Goal: Use online tool/utility: Utilize a website feature to perform a specific function

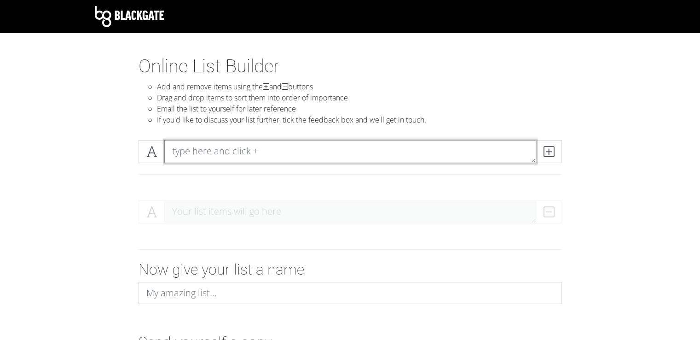
click at [234, 151] on textarea at bounding box center [350, 151] width 372 height 23
type textarea "Another Life"
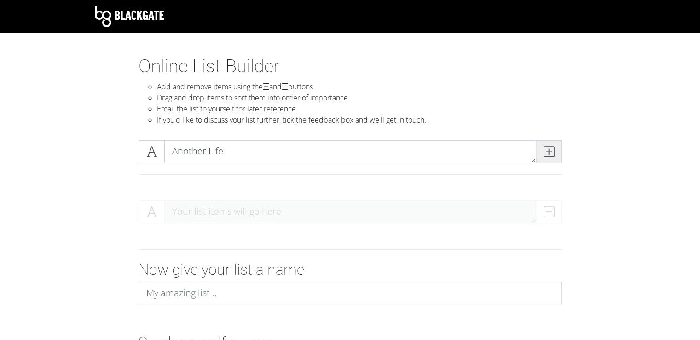
click at [543, 148] on span at bounding box center [549, 151] width 26 height 23
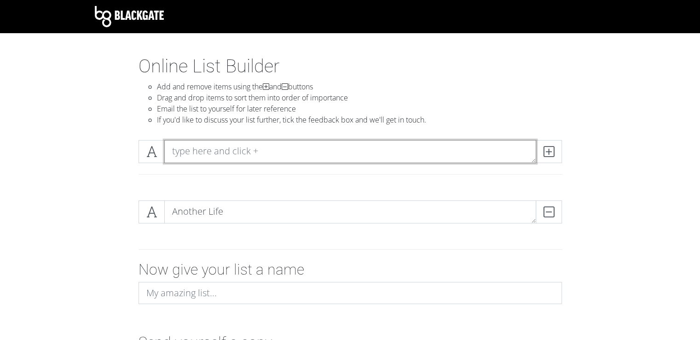
click at [277, 150] on textarea at bounding box center [350, 151] width 372 height 23
type textarea "Masterpiece"
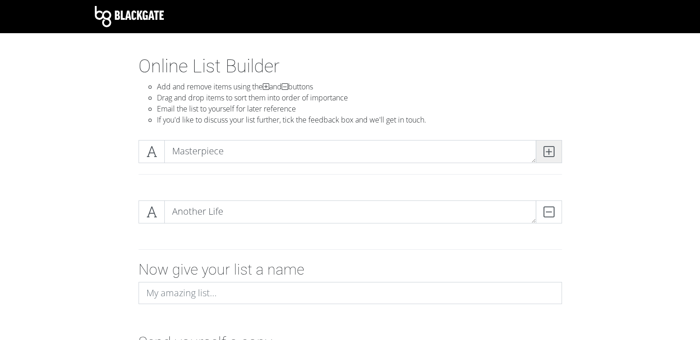
click at [554, 150] on span at bounding box center [549, 151] width 26 height 23
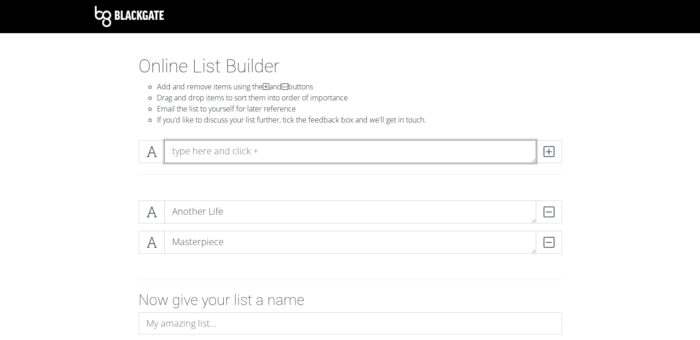
click at [268, 150] on textarea at bounding box center [350, 151] width 372 height 23
type textarea "Voices"
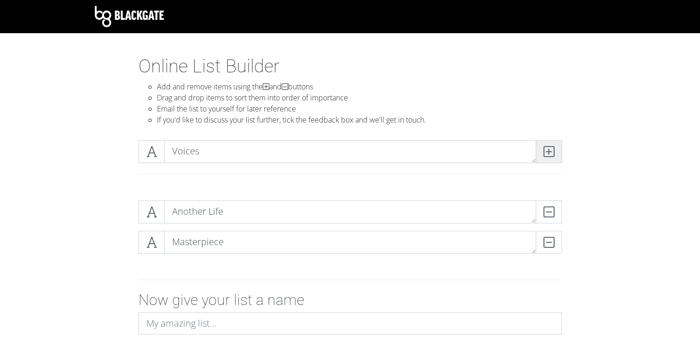
click at [551, 154] on icon at bounding box center [549, 151] width 11 height 9
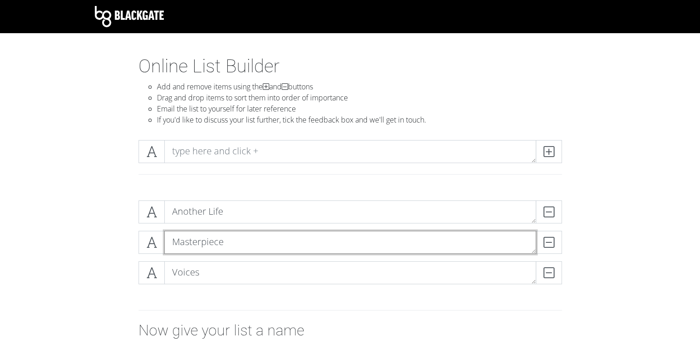
drag, startPoint x: 204, startPoint y: 240, endPoint x: 204, endPoint y: 271, distance: 31.3
click at [204, 271] on div "Another Life DELETE Masterpiece DELETE Voices DELETE" at bounding box center [351, 245] width 424 height 91
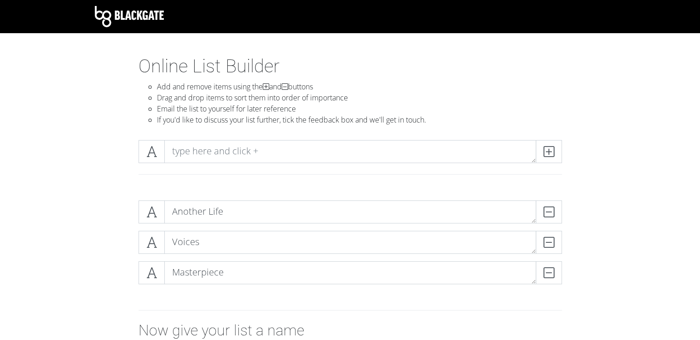
click at [112, 259] on div "Another Life DELETE Voices DELETE Masterpiece DELETE" at bounding box center [350, 246] width 525 height 106
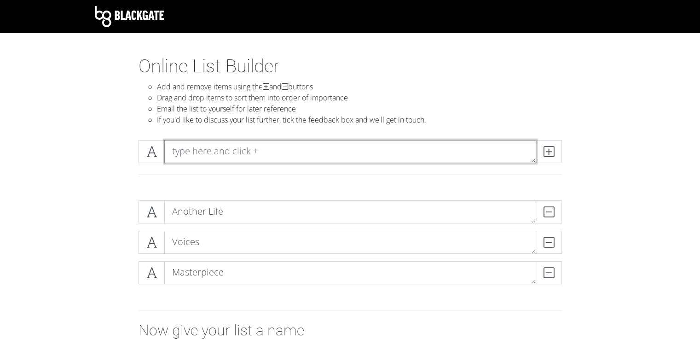
click at [263, 161] on textarea at bounding box center [350, 151] width 372 height 23
type textarea "Werewolf"
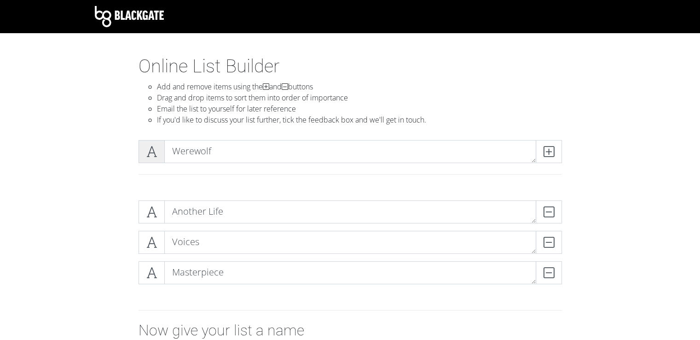
click at [150, 155] on icon at bounding box center [151, 151] width 11 height 9
click at [157, 155] on span at bounding box center [152, 151] width 26 height 23
click at [157, 155] on icon at bounding box center [151, 151] width 11 height 9
click at [144, 156] on span at bounding box center [152, 151] width 26 height 23
click at [146, 157] on span at bounding box center [152, 151] width 26 height 23
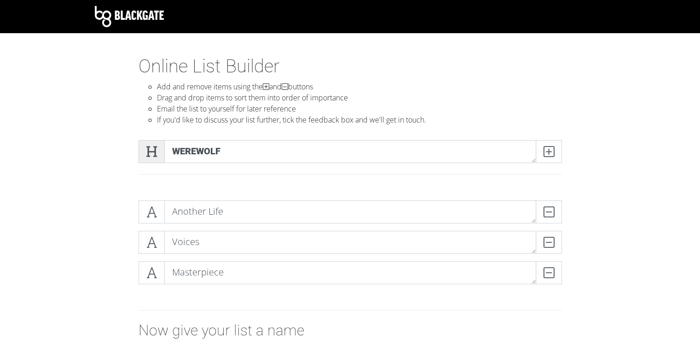
click at [160, 155] on span at bounding box center [152, 151] width 26 height 23
click at [155, 156] on icon at bounding box center [151, 151] width 11 height 9
click at [148, 156] on icon at bounding box center [151, 151] width 11 height 9
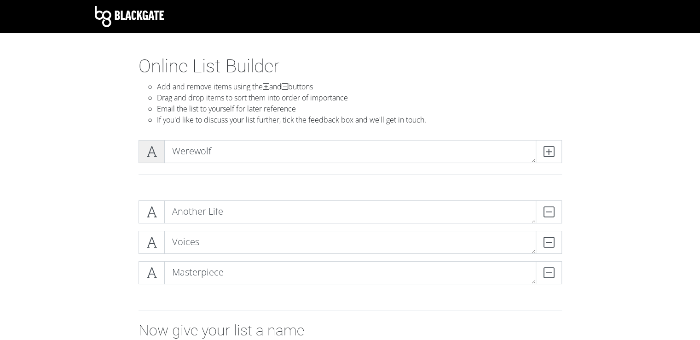
click at [153, 154] on icon at bounding box center [151, 151] width 11 height 9
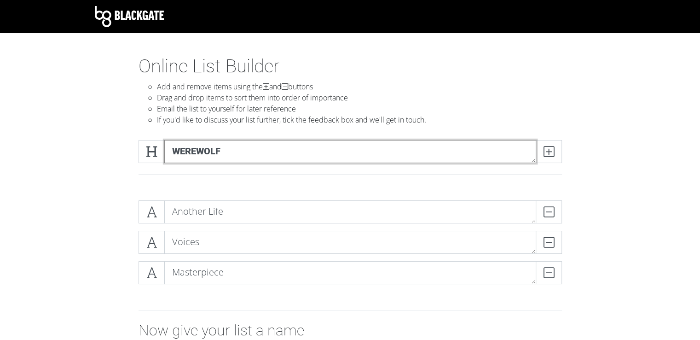
click at [172, 149] on textarea "Werewolf" at bounding box center [350, 151] width 372 height 23
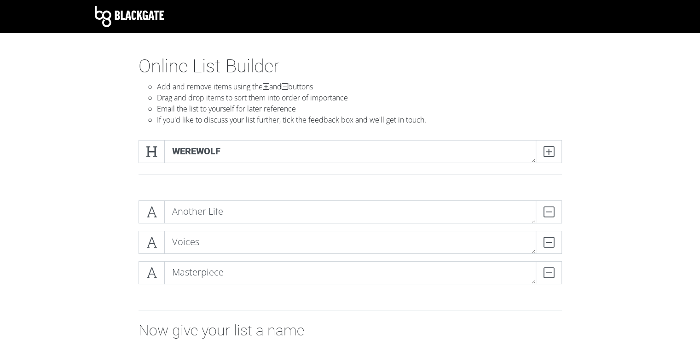
click at [136, 151] on div "Werewolf" at bounding box center [350, 151] width 428 height 23
click at [149, 151] on icon at bounding box center [151, 151] width 11 height 9
click at [182, 175] on div at bounding box center [350, 174] width 437 height 8
click at [152, 150] on icon at bounding box center [151, 151] width 11 height 9
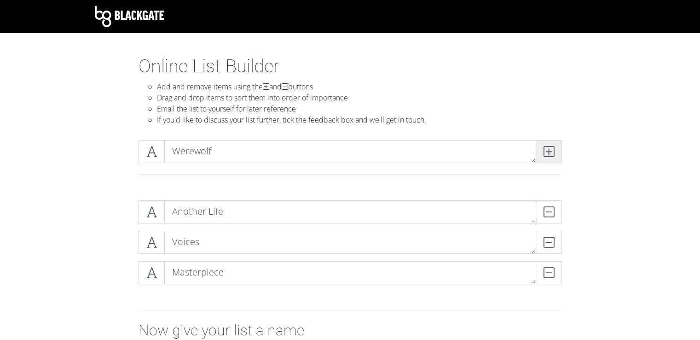
click at [546, 150] on icon at bounding box center [549, 151] width 11 height 9
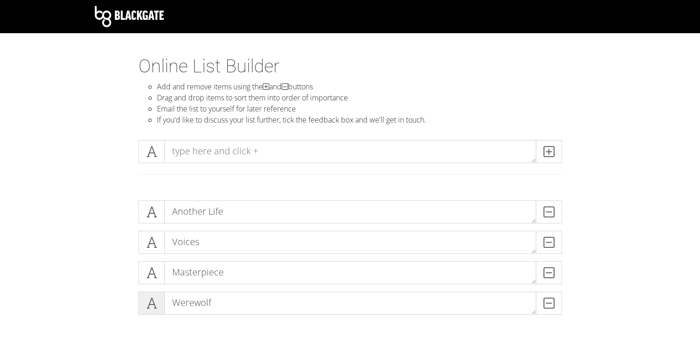
click at [152, 301] on icon at bounding box center [151, 302] width 11 height 9
click at [149, 275] on icon at bounding box center [151, 272] width 11 height 9
click at [149, 248] on span at bounding box center [152, 242] width 26 height 23
click at [153, 222] on span at bounding box center [152, 211] width 26 height 23
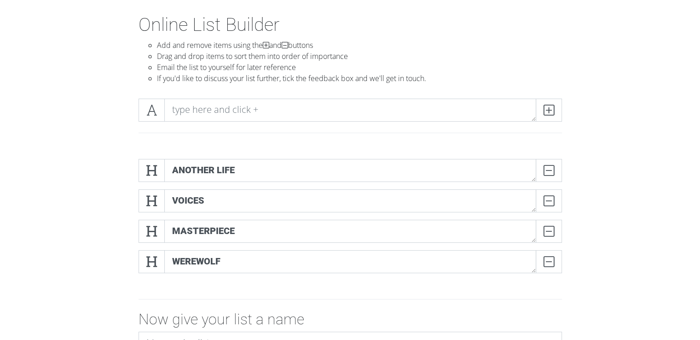
scroll to position [92, 0]
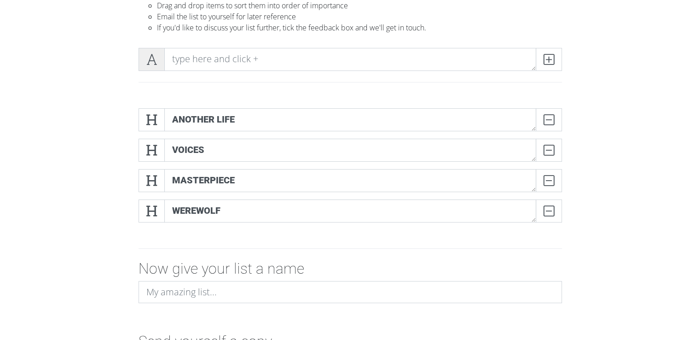
click at [144, 58] on span at bounding box center [152, 59] width 26 height 23
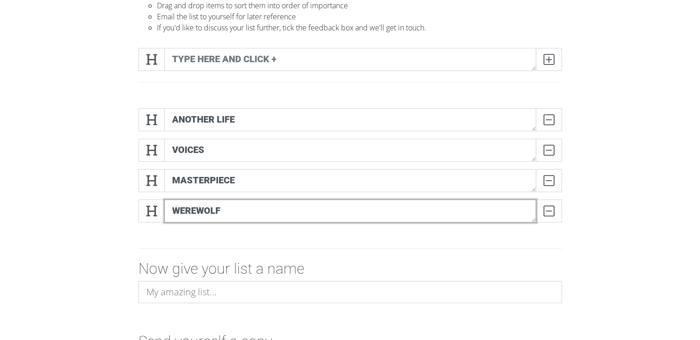
drag, startPoint x: 215, startPoint y: 209, endPoint x: 228, endPoint y: 200, distance: 16.9
click at [227, 196] on div "Another Life DELETE Voices DELETE Masterpiece DELETE Werewolf DELETE" at bounding box center [351, 169] width 424 height 122
click at [248, 217] on textarea "Werewolf" at bounding box center [350, 210] width 372 height 23
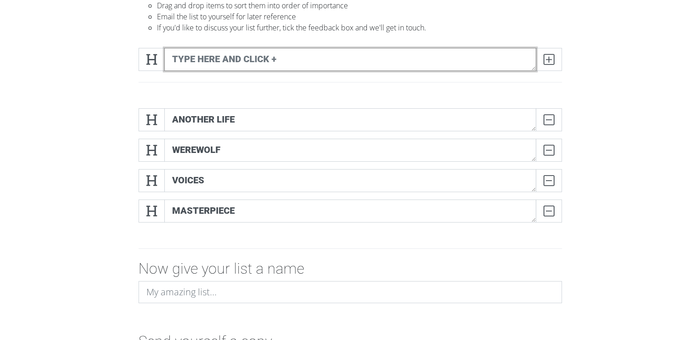
click at [359, 60] on textarea at bounding box center [350, 59] width 372 height 23
type textarea "Porcelain"
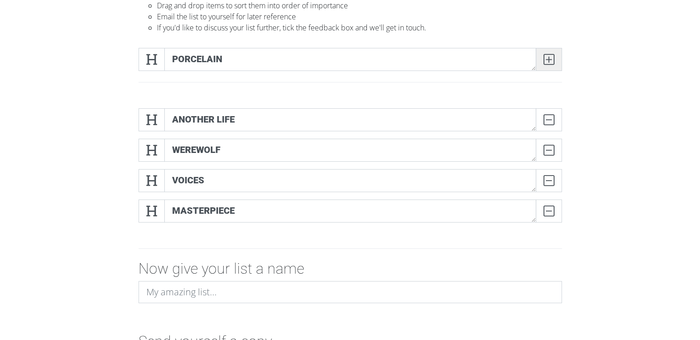
click at [549, 58] on icon at bounding box center [549, 59] width 11 height 9
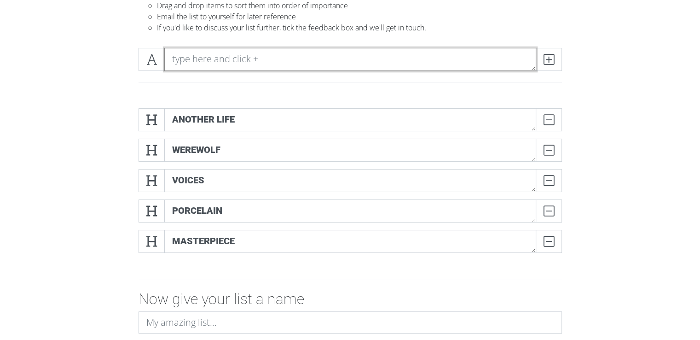
click at [248, 56] on textarea at bounding box center [350, 59] width 372 height 23
type textarea "Scoring The Of The World"
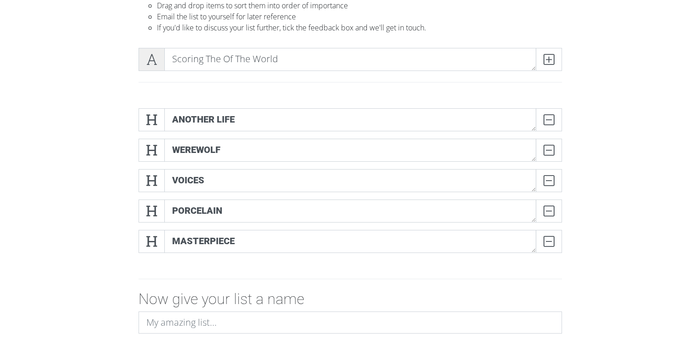
click at [157, 57] on span at bounding box center [152, 59] width 26 height 23
click at [554, 59] on icon at bounding box center [549, 59] width 11 height 9
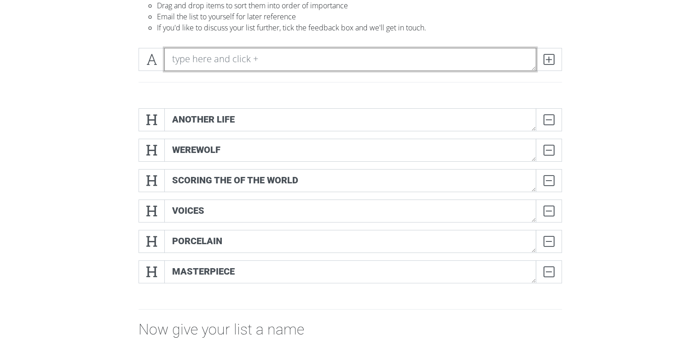
click at [221, 60] on textarea at bounding box center [350, 59] width 372 height 23
type textarea "Timebomb"
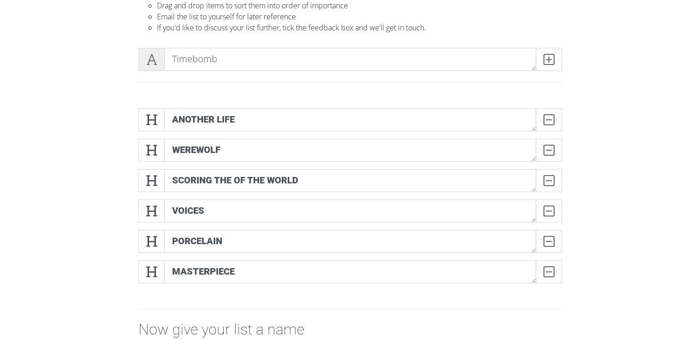
click at [150, 64] on icon at bounding box center [151, 59] width 11 height 9
click at [556, 56] on span at bounding box center [549, 59] width 26 height 23
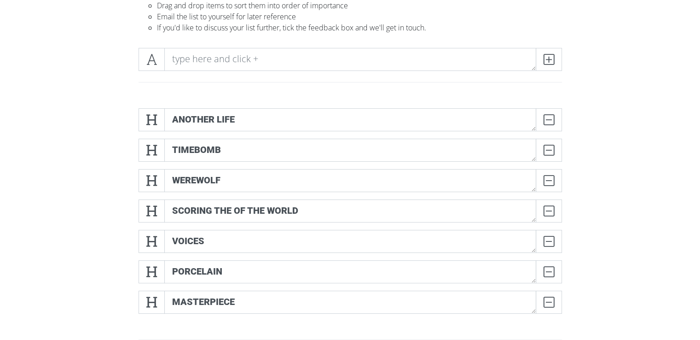
click at [620, 129] on form "Another Life DELETE Timebomb DELETE Werewolf DELETE Scoring The Of The World DE…" at bounding box center [350, 284] width 700 height 366
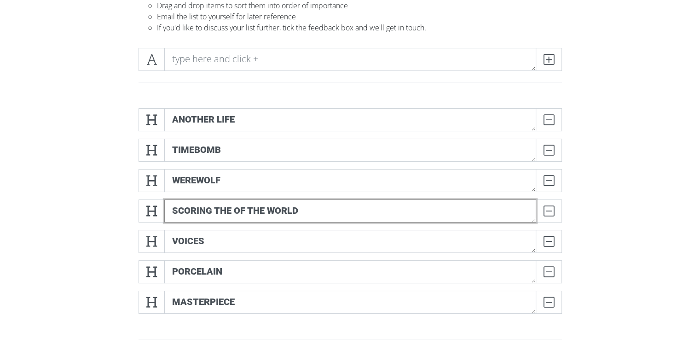
drag, startPoint x: 280, startPoint y: 205, endPoint x: 279, endPoint y: 176, distance: 28.6
click at [279, 176] on div "Another Life DELETE Timebomb DELETE Werewolf DELETE Scoring The Of The World DE…" at bounding box center [351, 214] width 424 height 213
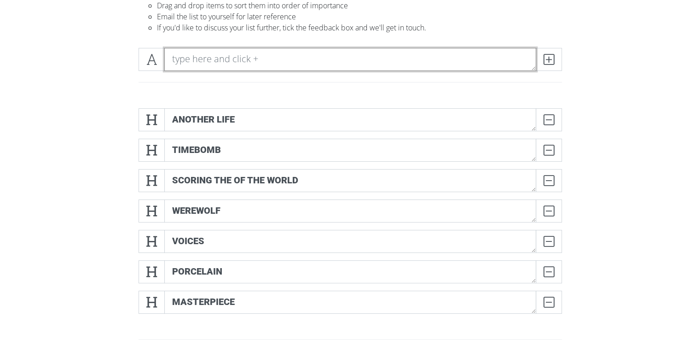
click at [293, 65] on textarea at bounding box center [350, 59] width 372 height 23
type textarea "Brand New Numb"
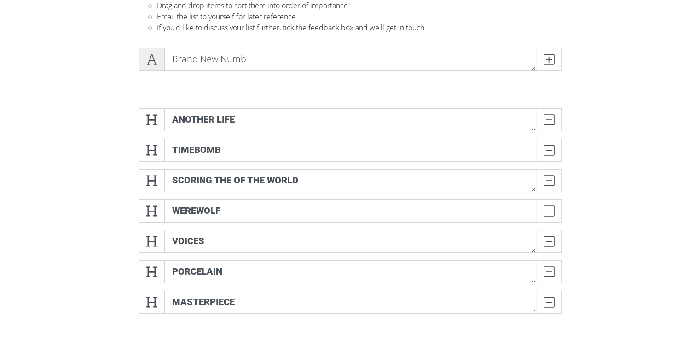
click at [151, 69] on span at bounding box center [152, 59] width 26 height 23
drag, startPoint x: 96, startPoint y: 102, endPoint x: 102, endPoint y: 108, distance: 9.1
click at [97, 103] on div "Another Life DELETE Timebomb DELETE Scoring The Of The World DELETE Werewolf DE…" at bounding box center [350, 214] width 525 height 227
click at [557, 59] on span at bounding box center [549, 59] width 26 height 23
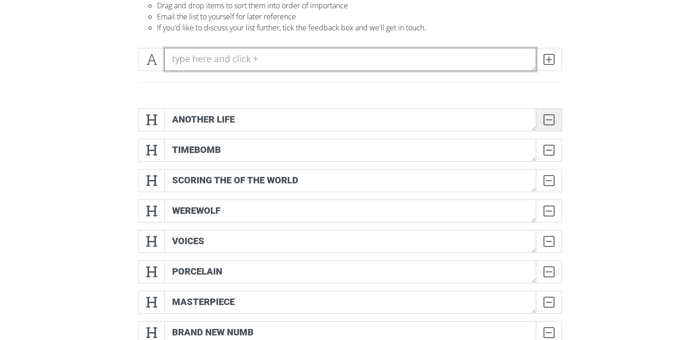
scroll to position [184, 0]
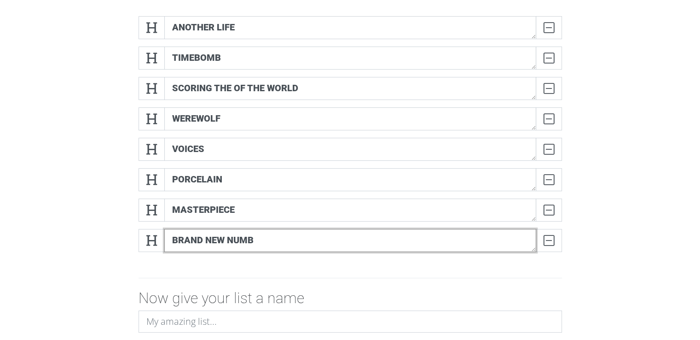
drag, startPoint x: 250, startPoint y: 240, endPoint x: 275, endPoint y: 194, distance: 51.7
click at [256, 186] on div "Another Life DELETE Timebomb DELETE Scoring The Of The World DELETE Werewolf DE…" at bounding box center [351, 137] width 424 height 243
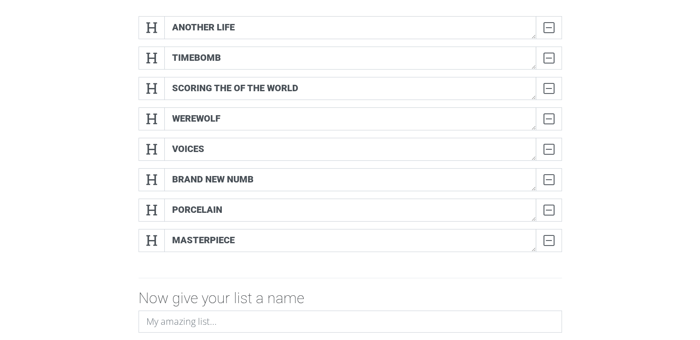
click at [624, 122] on form "Another Life DELETE Timebomb DELETE Scoring The Of The World DELETE Werewolf DE…" at bounding box center [350, 207] width 700 height 396
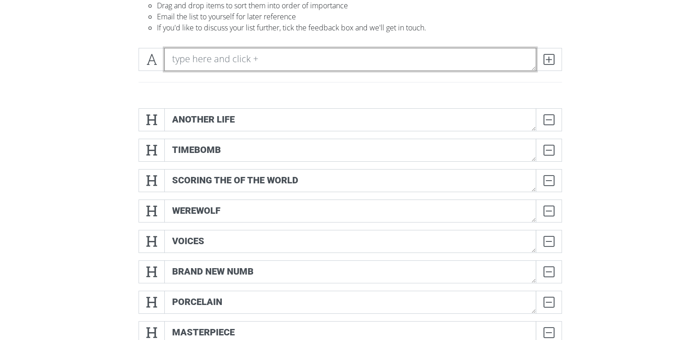
click at [244, 64] on textarea at bounding box center [350, 59] width 372 height 23
type textarea "Catharsis"
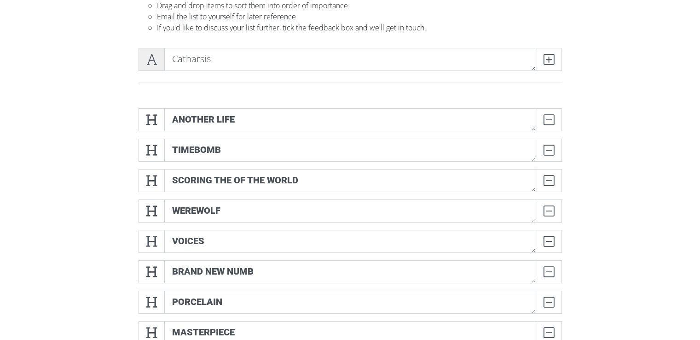
click at [153, 65] on span at bounding box center [152, 59] width 26 height 23
click at [553, 64] on icon at bounding box center [549, 59] width 11 height 9
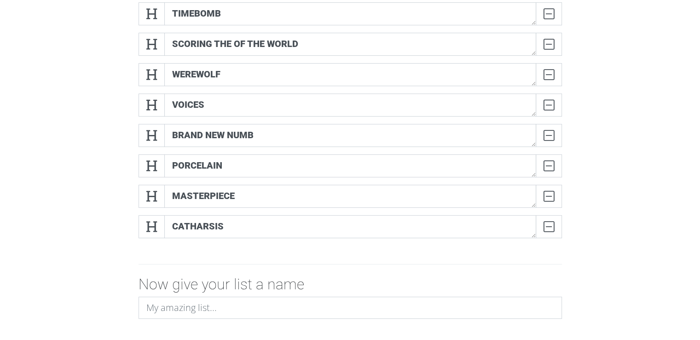
scroll to position [143, 0]
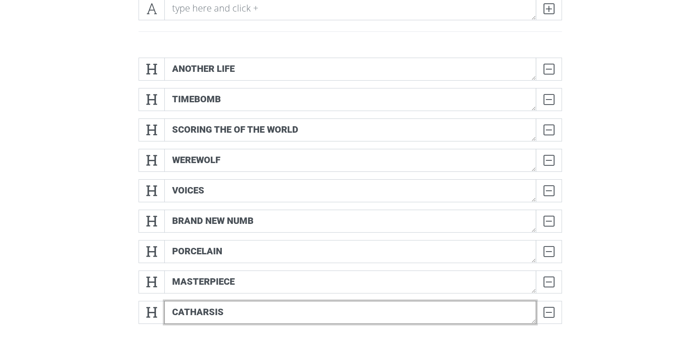
drag, startPoint x: 212, startPoint y: 309, endPoint x: 247, endPoint y: 313, distance: 35.7
click at [244, 311] on textarea "Catharsis" at bounding box center [350, 312] width 372 height 23
click at [248, 313] on textarea "Catharsis" at bounding box center [350, 312] width 372 height 23
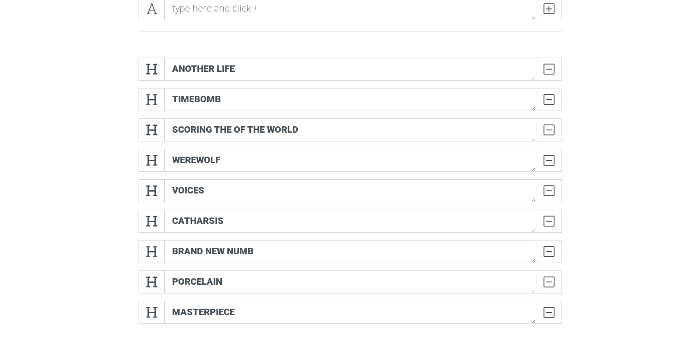
scroll to position [51, 0]
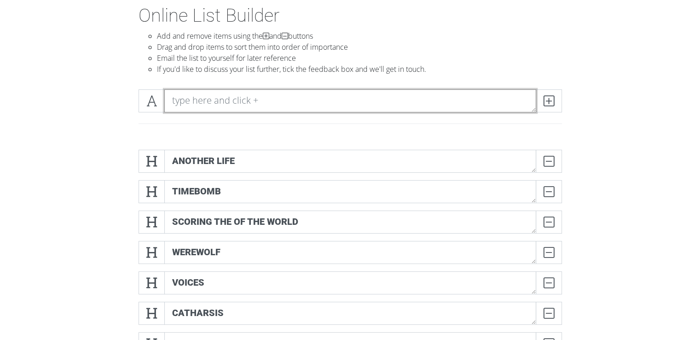
drag, startPoint x: 207, startPoint y: 94, endPoint x: 200, endPoint y: 91, distance: 7.4
click at [207, 94] on textarea at bounding box center [350, 100] width 372 height 23
type textarea "Eternally Yours"
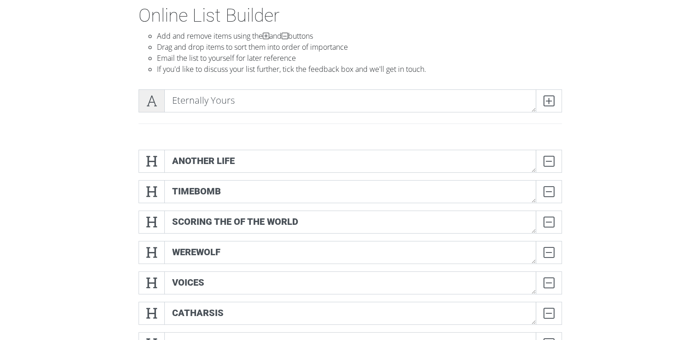
click at [156, 105] on icon at bounding box center [151, 100] width 11 height 9
click at [550, 101] on icon at bounding box center [549, 100] width 11 height 9
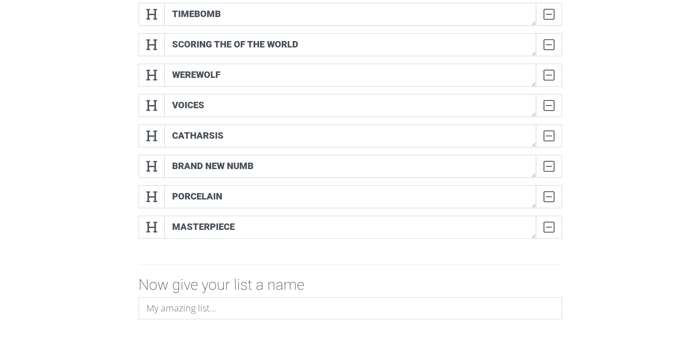
scroll to position [166, 0]
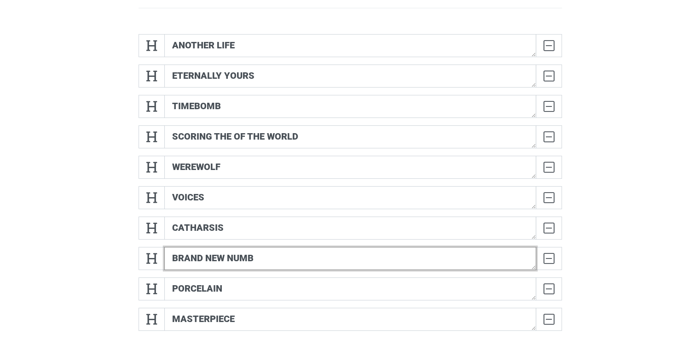
drag, startPoint x: 235, startPoint y: 255, endPoint x: 248, endPoint y: 284, distance: 31.7
click at [232, 331] on div "Another Life DELETE Eternally Yours DELETE Timebomb DELETE Scoring The Of The W…" at bounding box center [351, 186] width 424 height 304
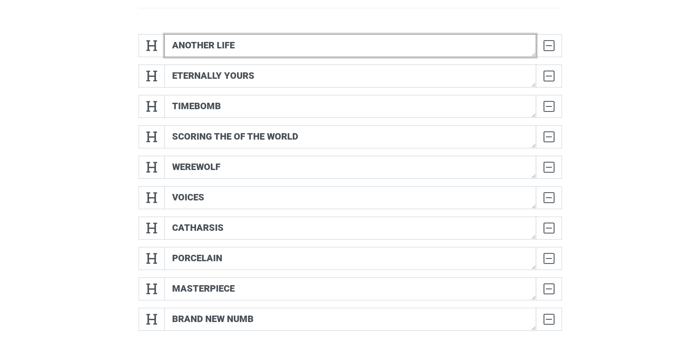
click at [230, 39] on textarea "Another Life" at bounding box center [350, 45] width 372 height 23
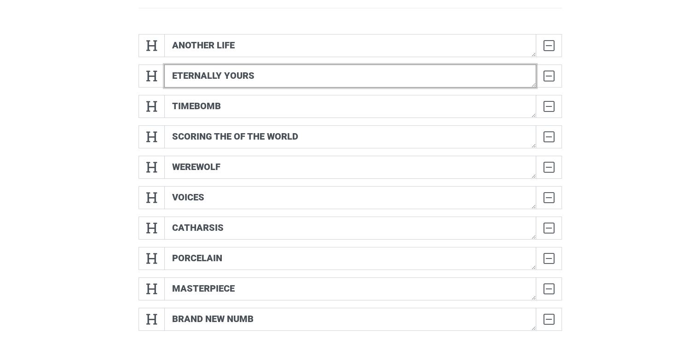
click at [227, 78] on textarea "Eternally Yours" at bounding box center [350, 75] width 372 height 23
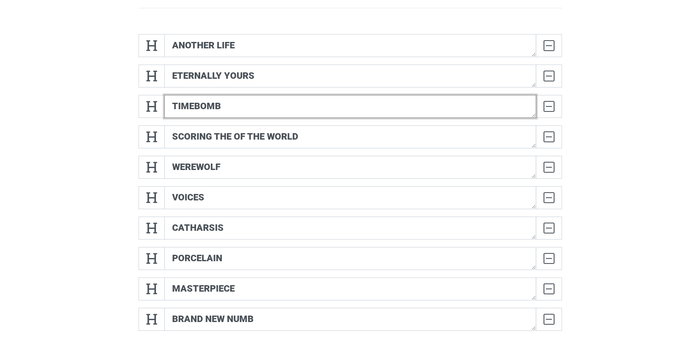
click at [216, 112] on textarea "Timebomb" at bounding box center [350, 106] width 372 height 23
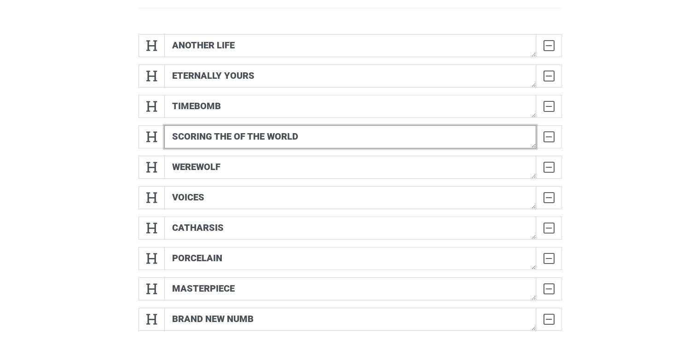
click at [213, 133] on textarea "Scoring The Of The World" at bounding box center [350, 136] width 372 height 23
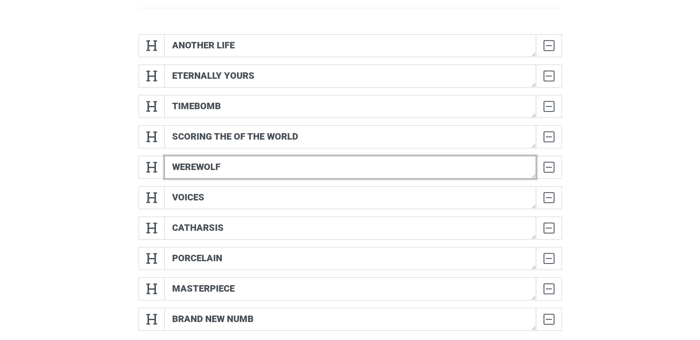
click at [204, 157] on textarea "Werewolf" at bounding box center [350, 167] width 372 height 23
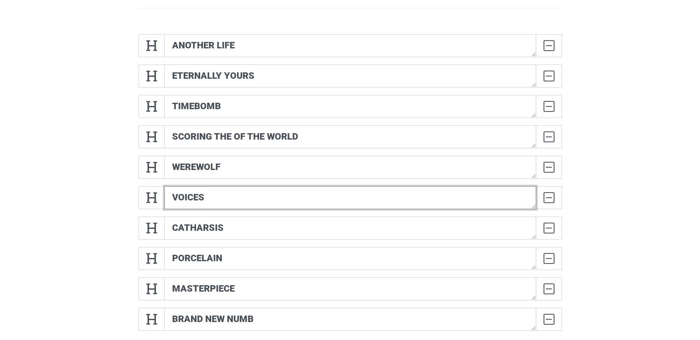
click at [193, 189] on textarea "Voices" at bounding box center [350, 197] width 372 height 23
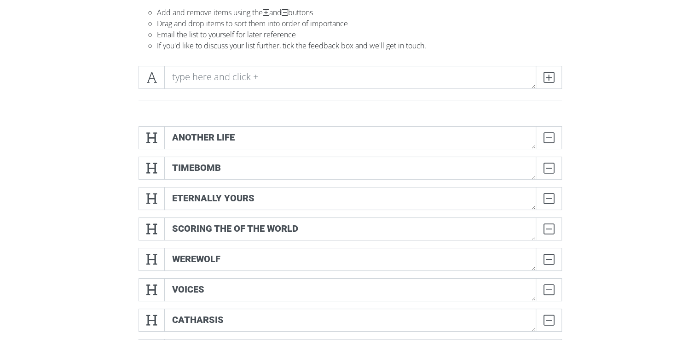
click at [585, 153] on div "Another Life DELETE Timebomb DELETE Eternally Yours DELETE Scoring The Of The W…" at bounding box center [350, 278] width 525 height 319
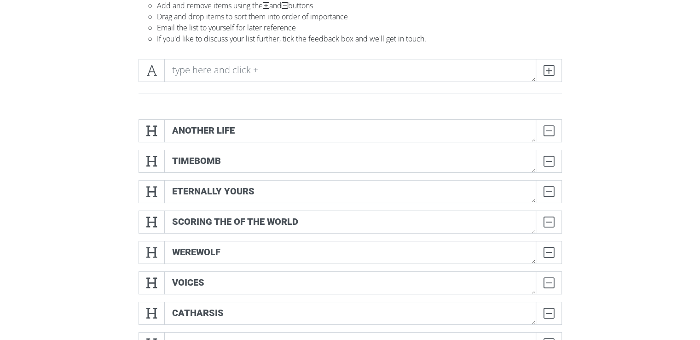
scroll to position [173, 0]
